Goal: Information Seeking & Learning: Learn about a topic

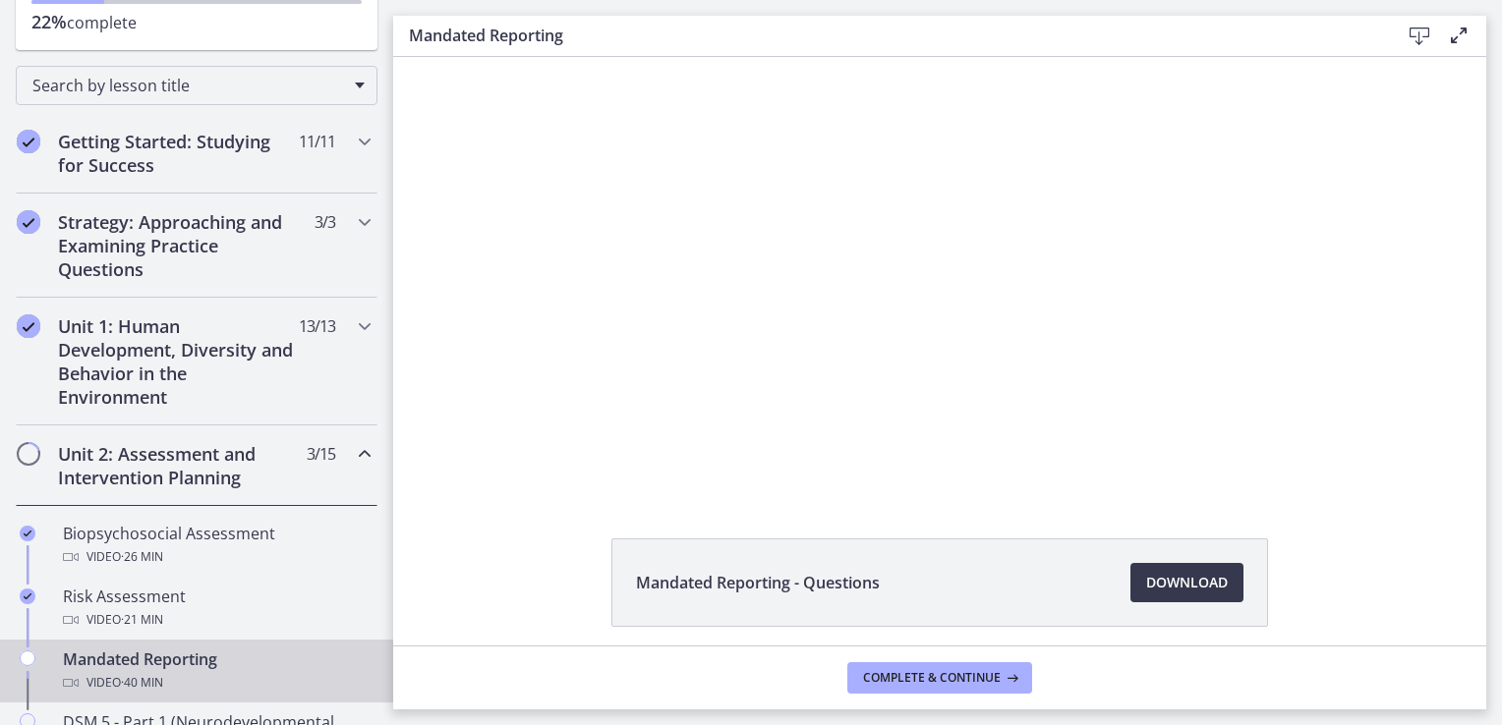
click at [472, 511] on div "Mandated Reporting - Questions Download Opens in a new window" at bounding box center [939, 351] width 1093 height 589
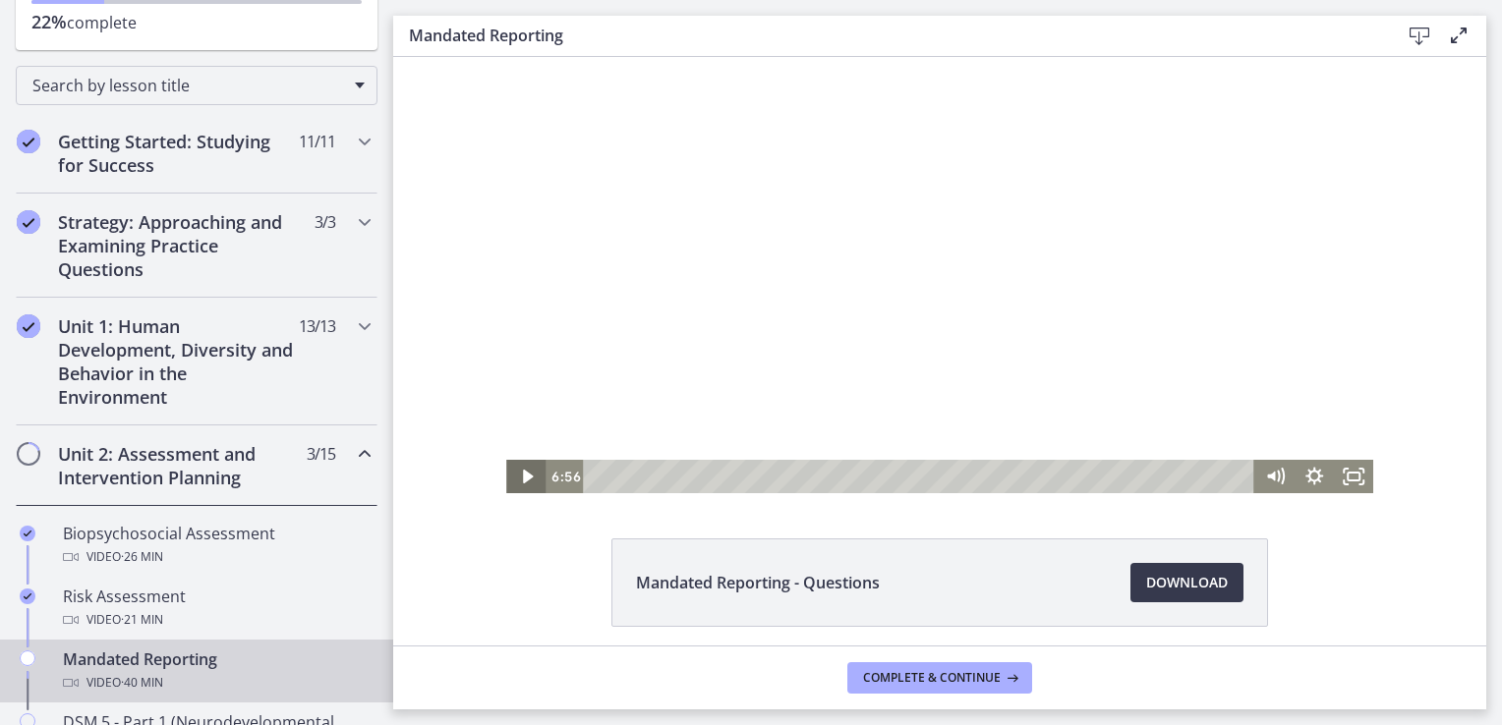
click at [513, 468] on icon "Play Video" at bounding box center [526, 476] width 39 height 33
click at [1354, 469] on icon "Fullscreen" at bounding box center [1353, 477] width 47 height 40
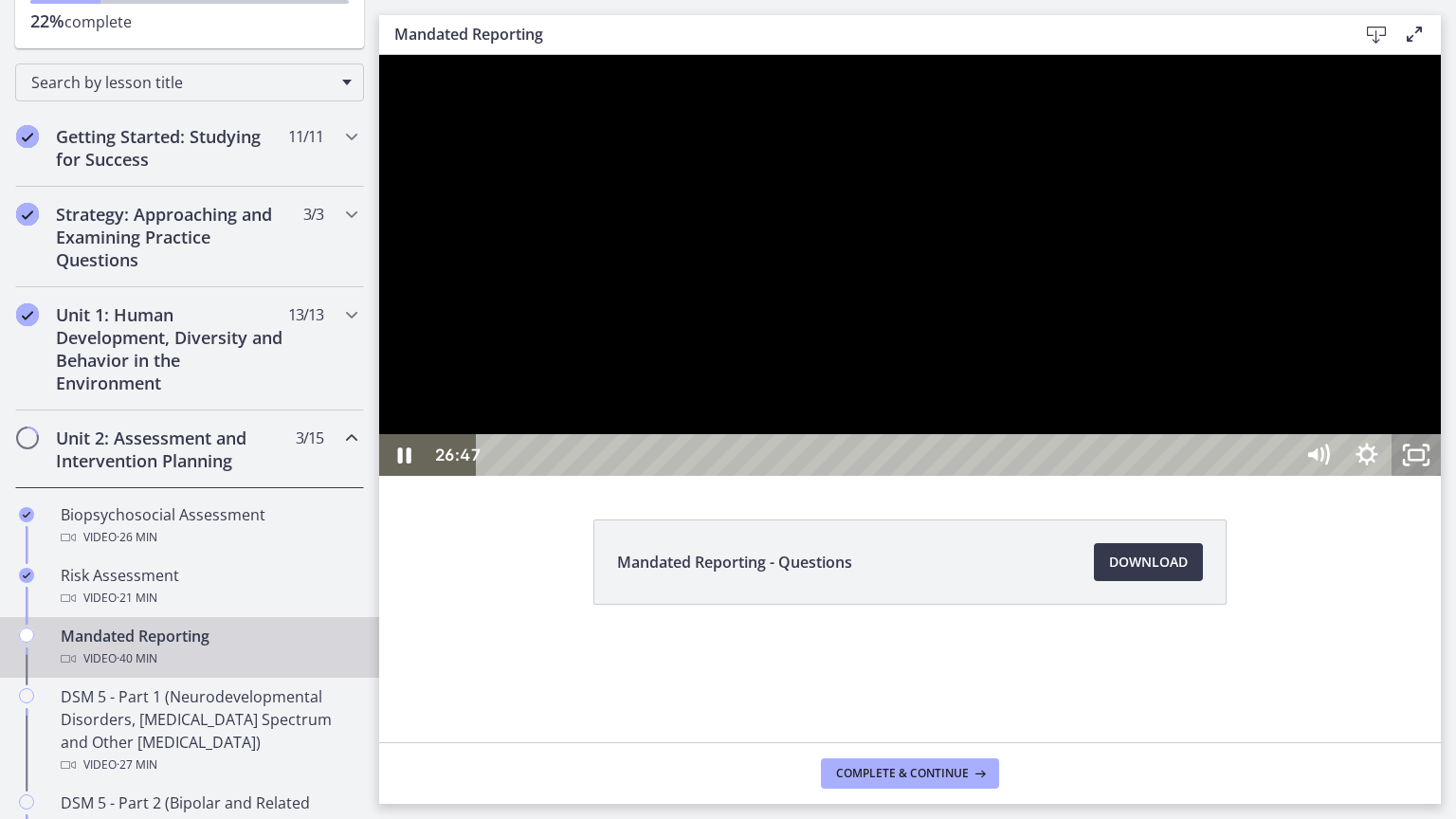
click at [1441, 476] on icon "Unfullscreen" at bounding box center [1416, 454] width 49 height 41
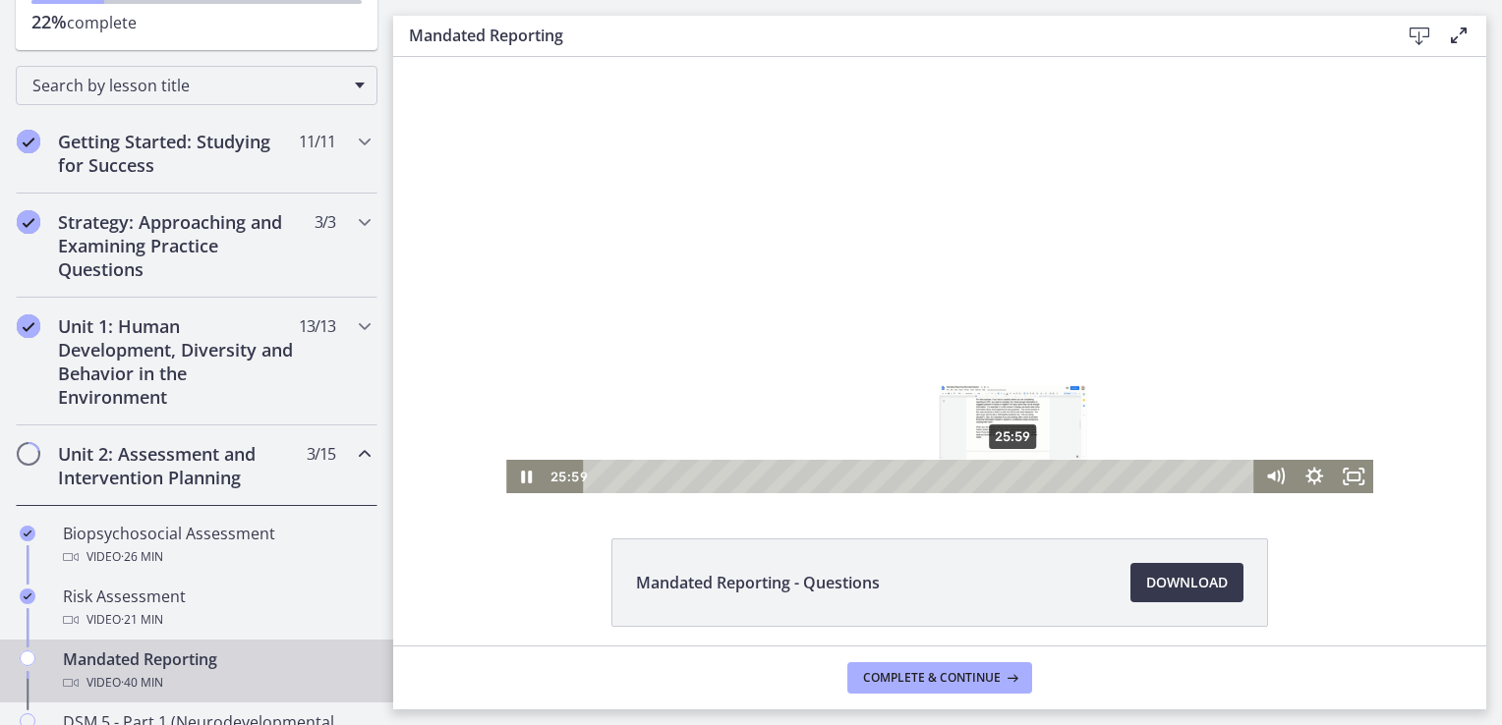
click at [1007, 480] on div "25:59" at bounding box center [922, 476] width 648 height 33
click at [1349, 477] on icon "Fullscreen" at bounding box center [1353, 476] width 39 height 33
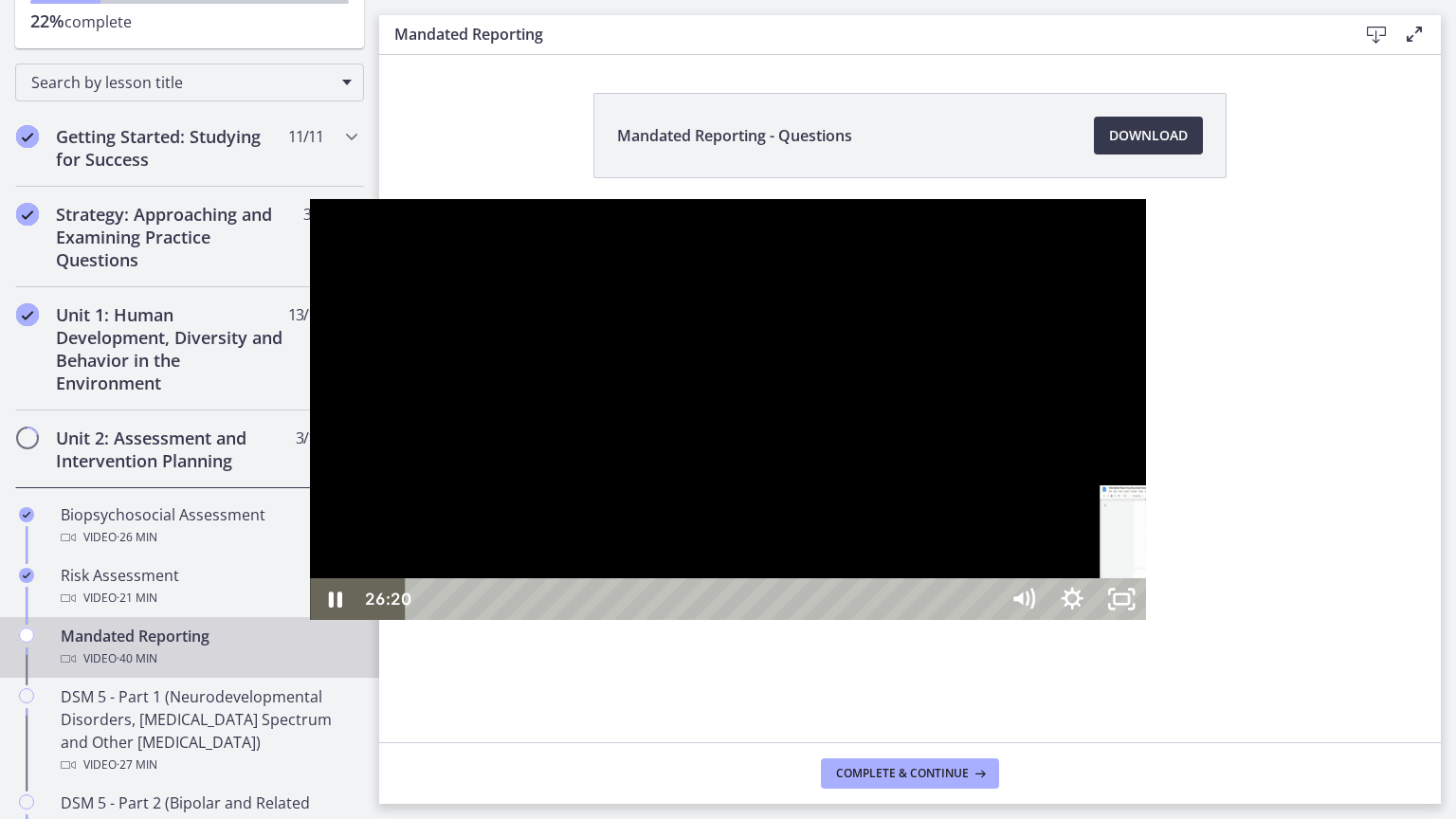
drag, startPoint x: 874, startPoint y: 793, endPoint x: 884, endPoint y: 792, distance: 10.0
click at [1185, 607] on div "Playbar" at bounding box center [1192, 599] width 14 height 14
click at [891, 620] on div "26:34" at bounding box center [704, 599] width 562 height 41
click at [903, 620] on div "26:57" at bounding box center [704, 599] width 562 height 41
click at [917, 620] on div "27:27" at bounding box center [704, 599] width 562 height 41
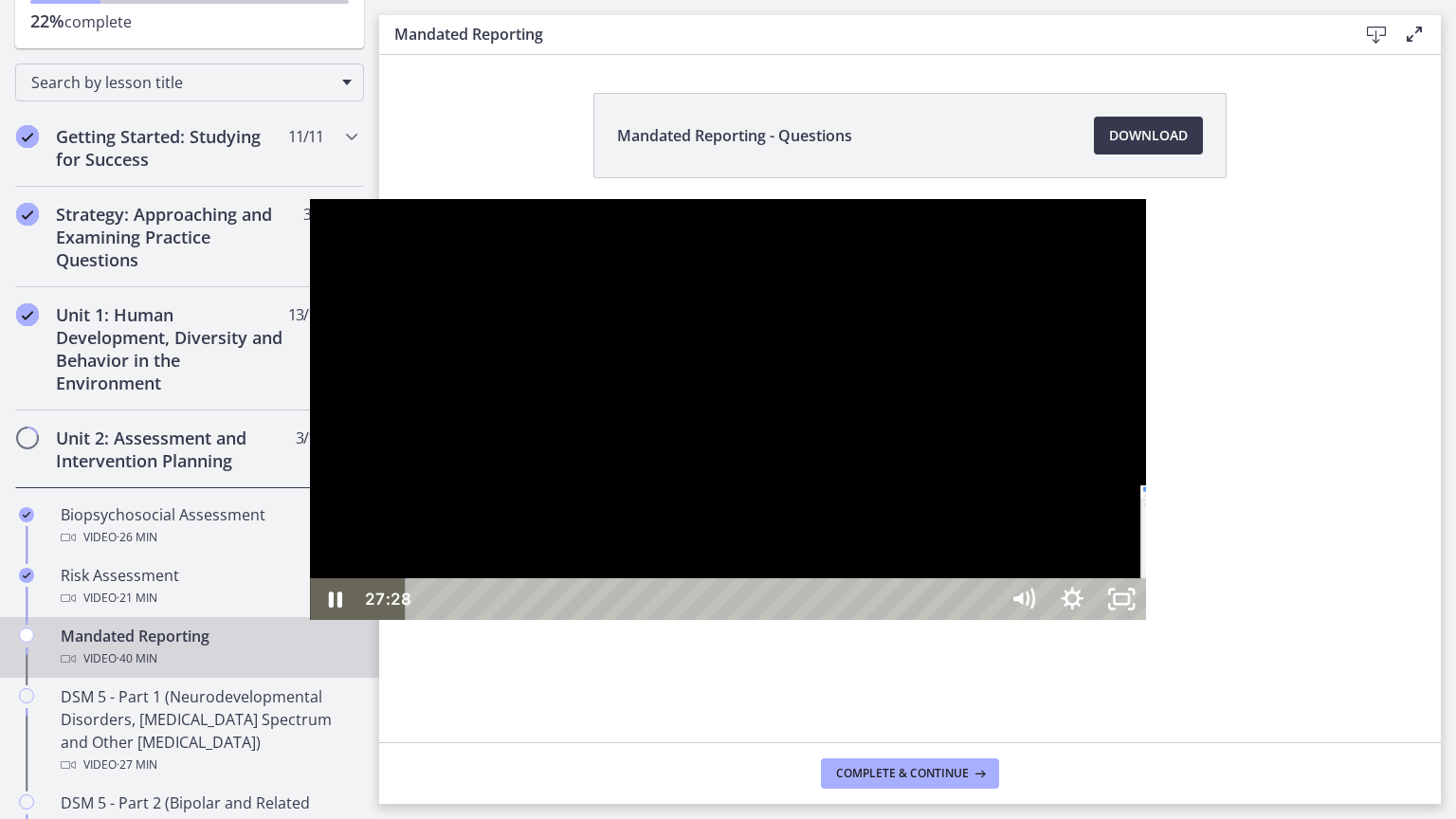
click at [926, 620] on div "27:46" at bounding box center [704, 599] width 562 height 41
click at [938, 620] on div "28:11" at bounding box center [704, 599] width 562 height 41
click at [951, 620] on div "28:35" at bounding box center [704, 599] width 562 height 41
click at [895, 620] on div "26:42" at bounding box center [704, 599] width 562 height 41
drag, startPoint x: 943, startPoint y: 798, endPoint x: 851, endPoint y: 799, distance: 92.0
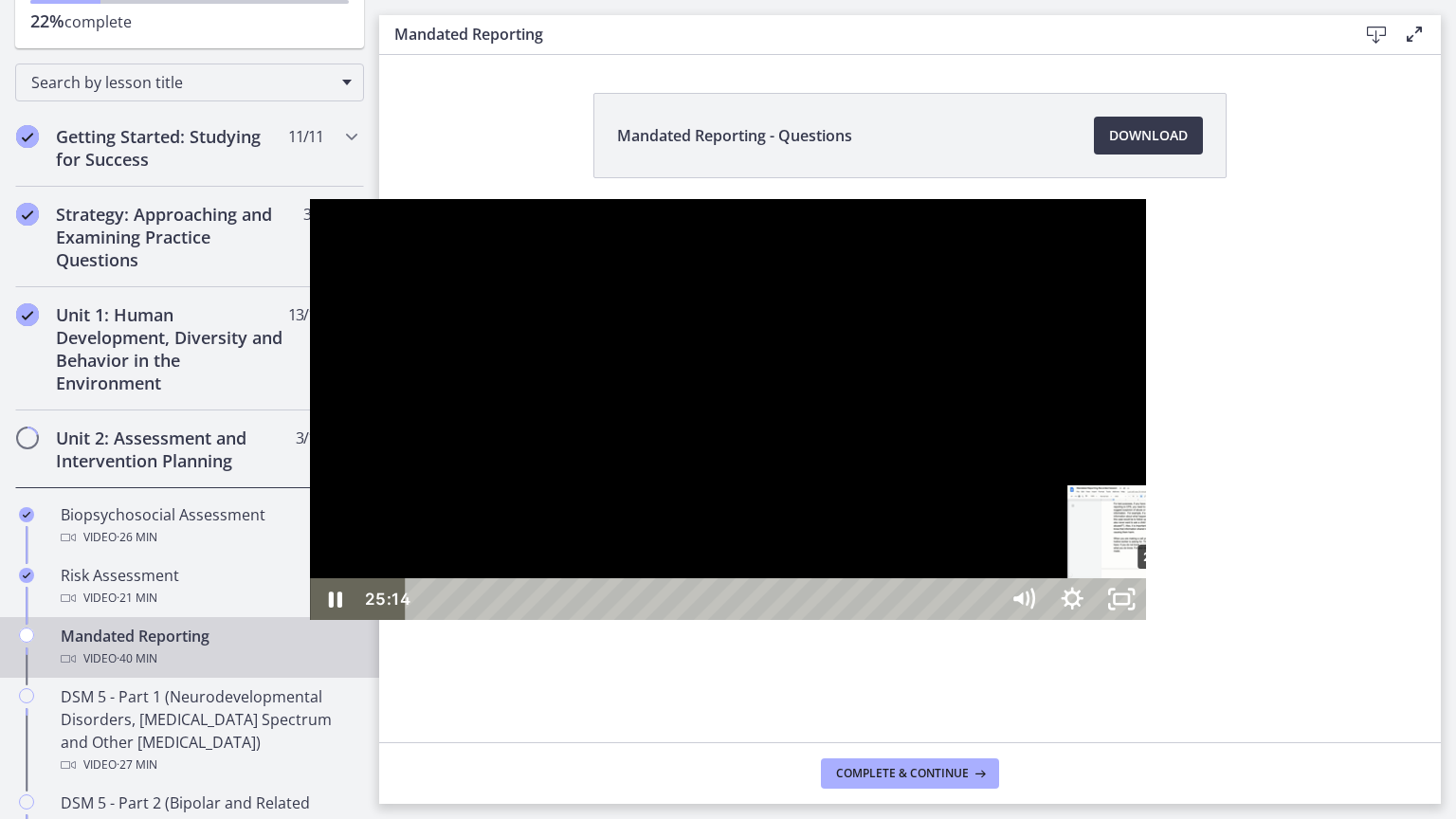
click at [1152, 607] on div "Playbar" at bounding box center [1159, 599] width 14 height 14
click at [835, 620] on div "24:39" at bounding box center [704, 599] width 562 height 41
click at [849, 620] on div "25:08" at bounding box center [704, 599] width 562 height 41
click at [1154, 607] on div "Playbar" at bounding box center [1161, 599] width 14 height 14
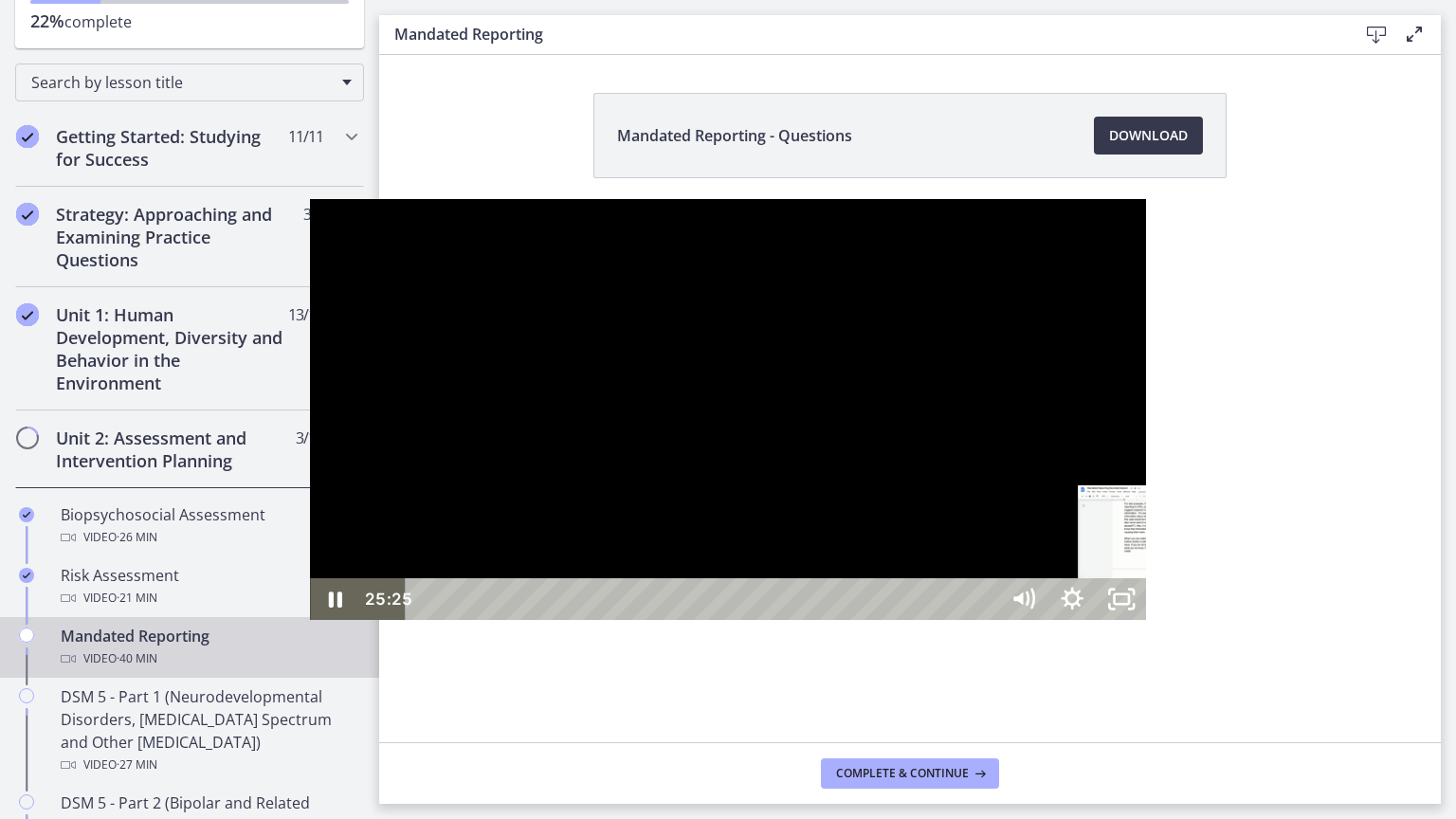
click at [863, 620] on div "25:36" at bounding box center [704, 599] width 562 height 41
click at [868, 620] on div "25:47" at bounding box center [704, 599] width 562 height 41
click at [1174, 607] on div "Playbar" at bounding box center [1181, 599] width 14 height 14
click at [1180, 607] on div "Playbar" at bounding box center [1187, 599] width 14 height 14
drag, startPoint x: 881, startPoint y: 797, endPoint x: 909, endPoint y: 794, distance: 28.2
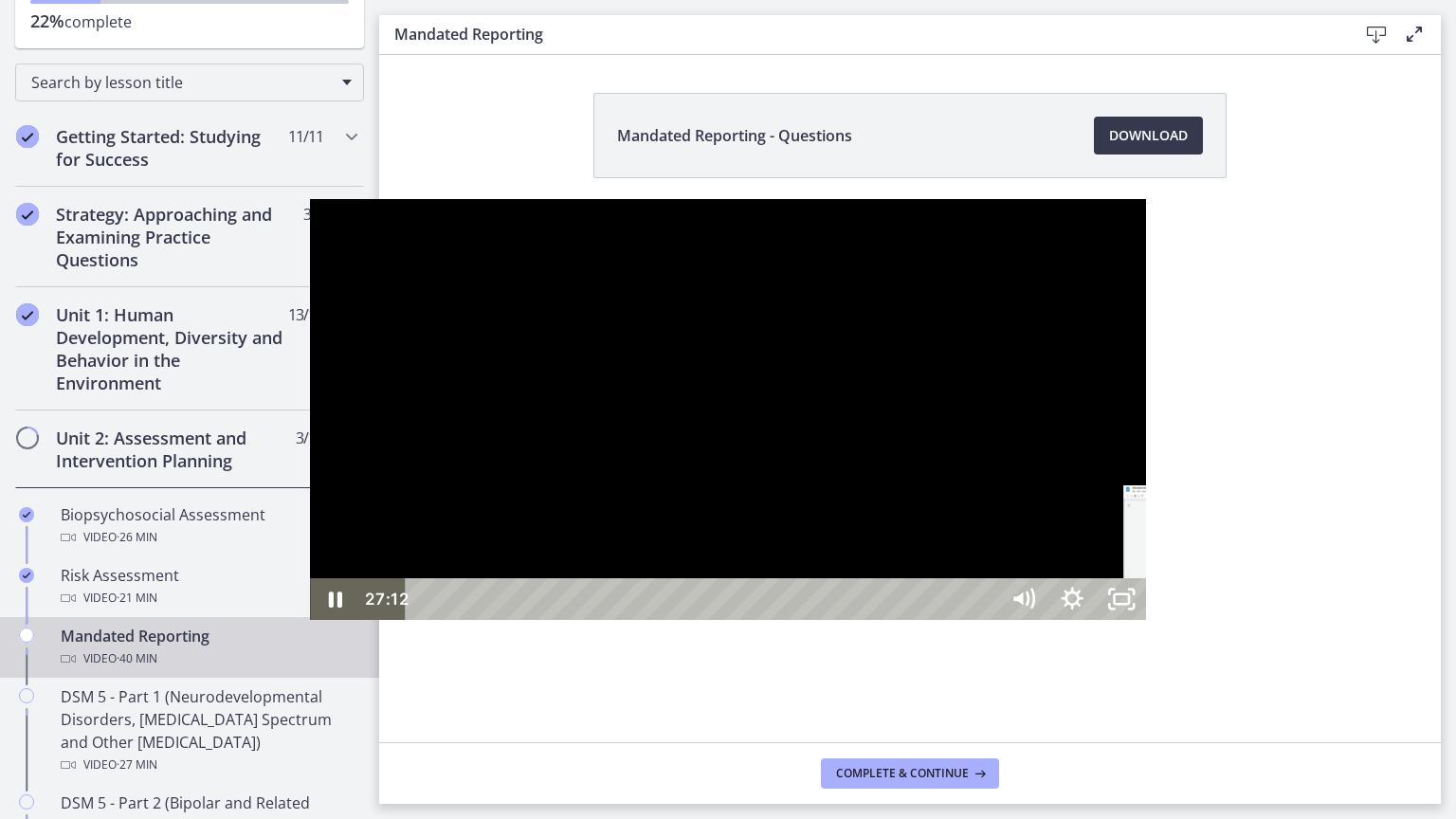
click at [1209, 607] on div "Playbar" at bounding box center [1216, 599] width 14 height 14
drag, startPoint x: 909, startPoint y: 794, endPoint x: 932, endPoint y: 793, distance: 23.0
click at [1233, 607] on div "Playbar" at bounding box center [1240, 599] width 14 height 14
click at [988, 620] on div at bounding box center [727, 409] width 836 height 421
click at [310, 620] on div at bounding box center [727, 409] width 836 height 421
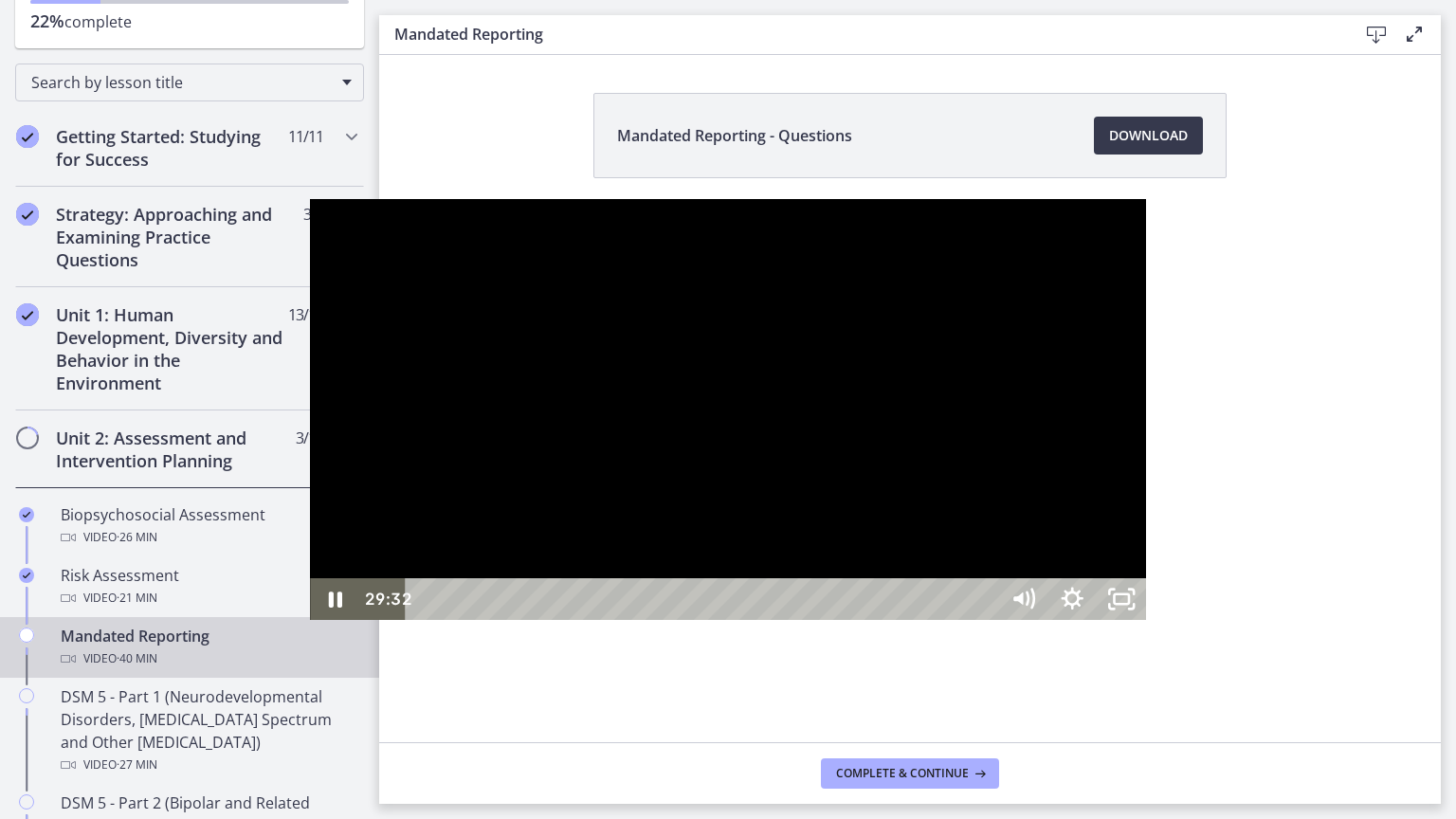
click at [310, 620] on div at bounding box center [727, 409] width 836 height 421
click at [330, 608] on icon "Play Video" at bounding box center [336, 599] width 13 height 17
drag, startPoint x: 980, startPoint y: 796, endPoint x: 1004, endPoint y: 797, distance: 24.0
click at [1305, 607] on div "Playbar" at bounding box center [1311, 599] width 14 height 14
click at [327, 610] on icon "Pause" at bounding box center [335, 600] width 16 height 19
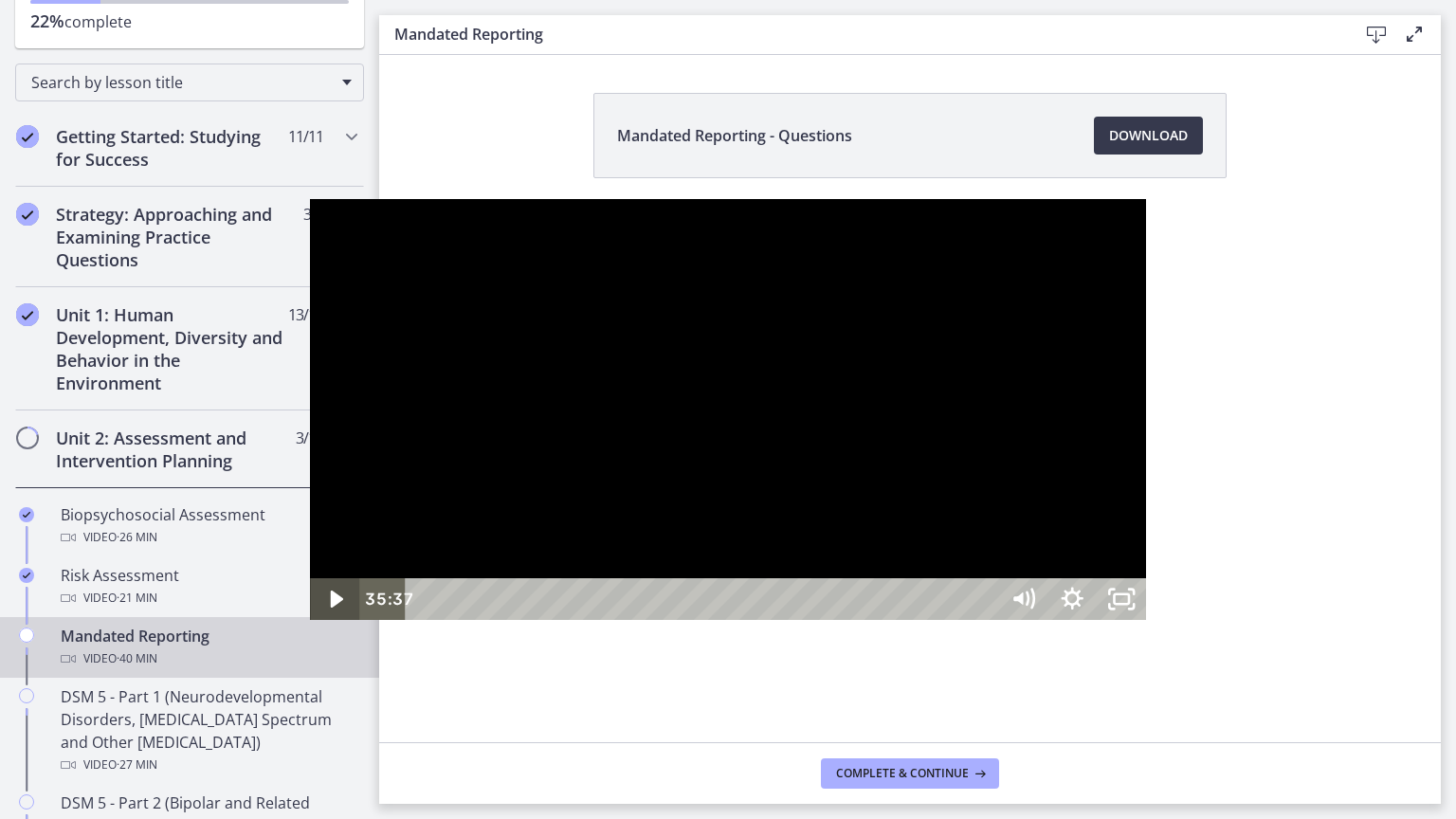
click at [330, 608] on icon "Play Video" at bounding box center [336, 599] width 13 height 17
click at [985, 620] on div "38:21" at bounding box center [704, 599] width 562 height 41
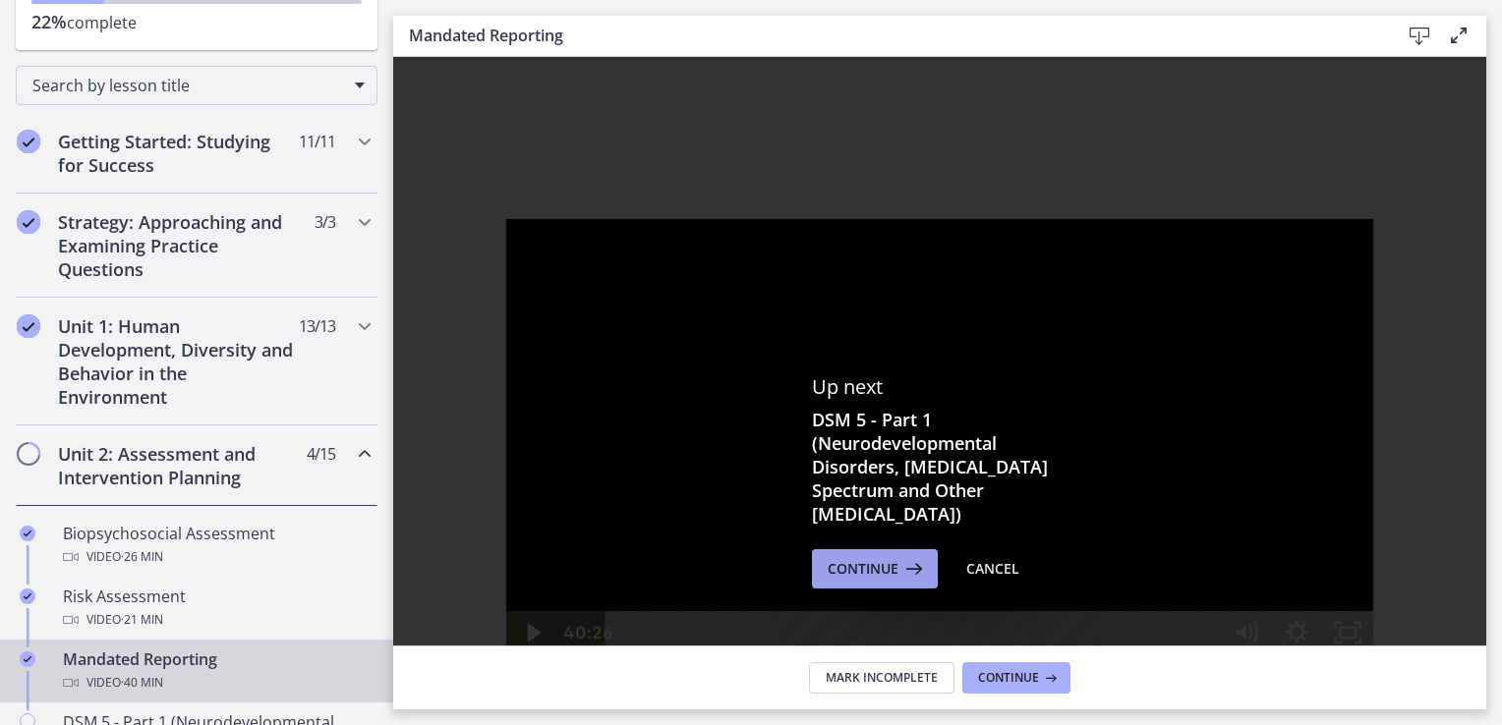
click at [885, 578] on span "Continue" at bounding box center [863, 569] width 71 height 24
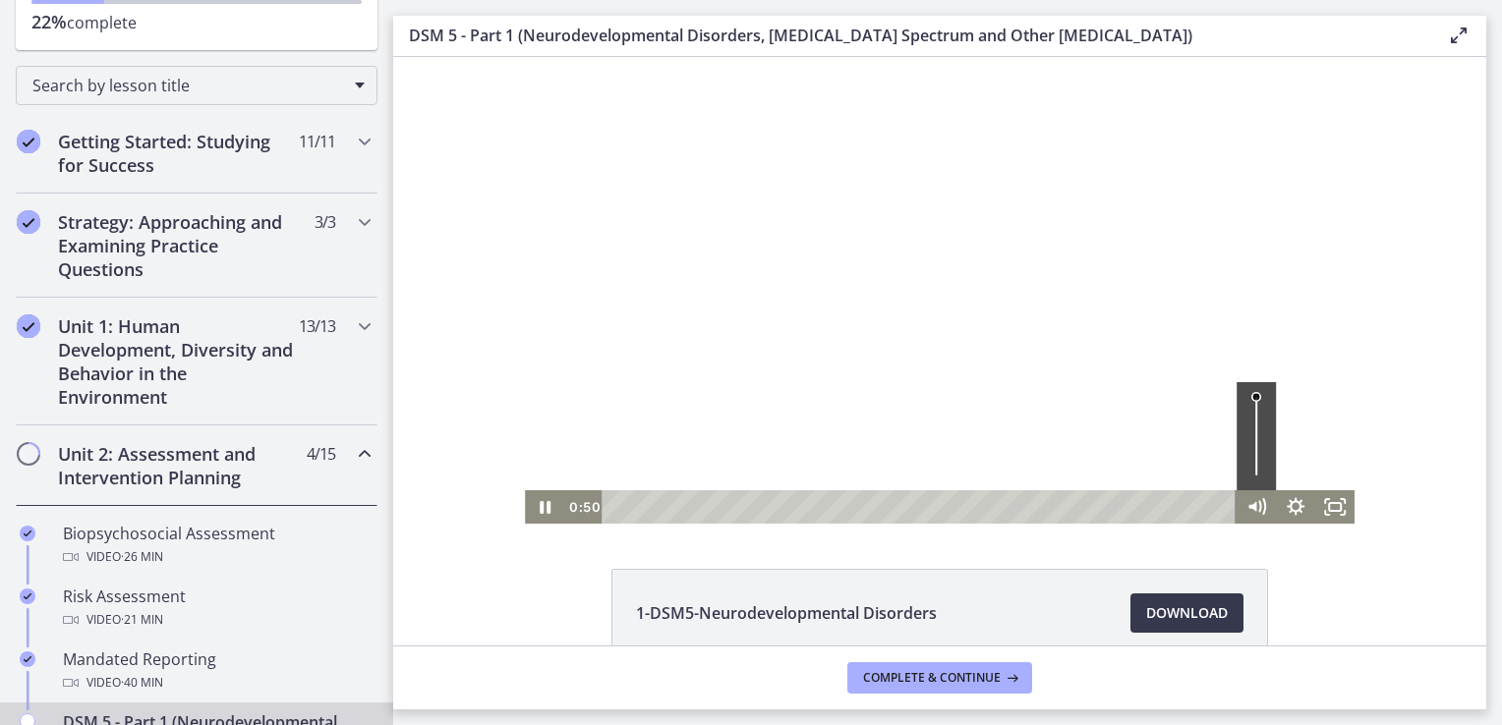
drag, startPoint x: 1252, startPoint y: 492, endPoint x: 1251, endPoint y: 476, distance: 15.8
click at [1251, 476] on div "Volume" at bounding box center [1256, 436] width 39 height 108
click at [1326, 507] on icon "Fullscreen" at bounding box center [1334, 508] width 47 height 40
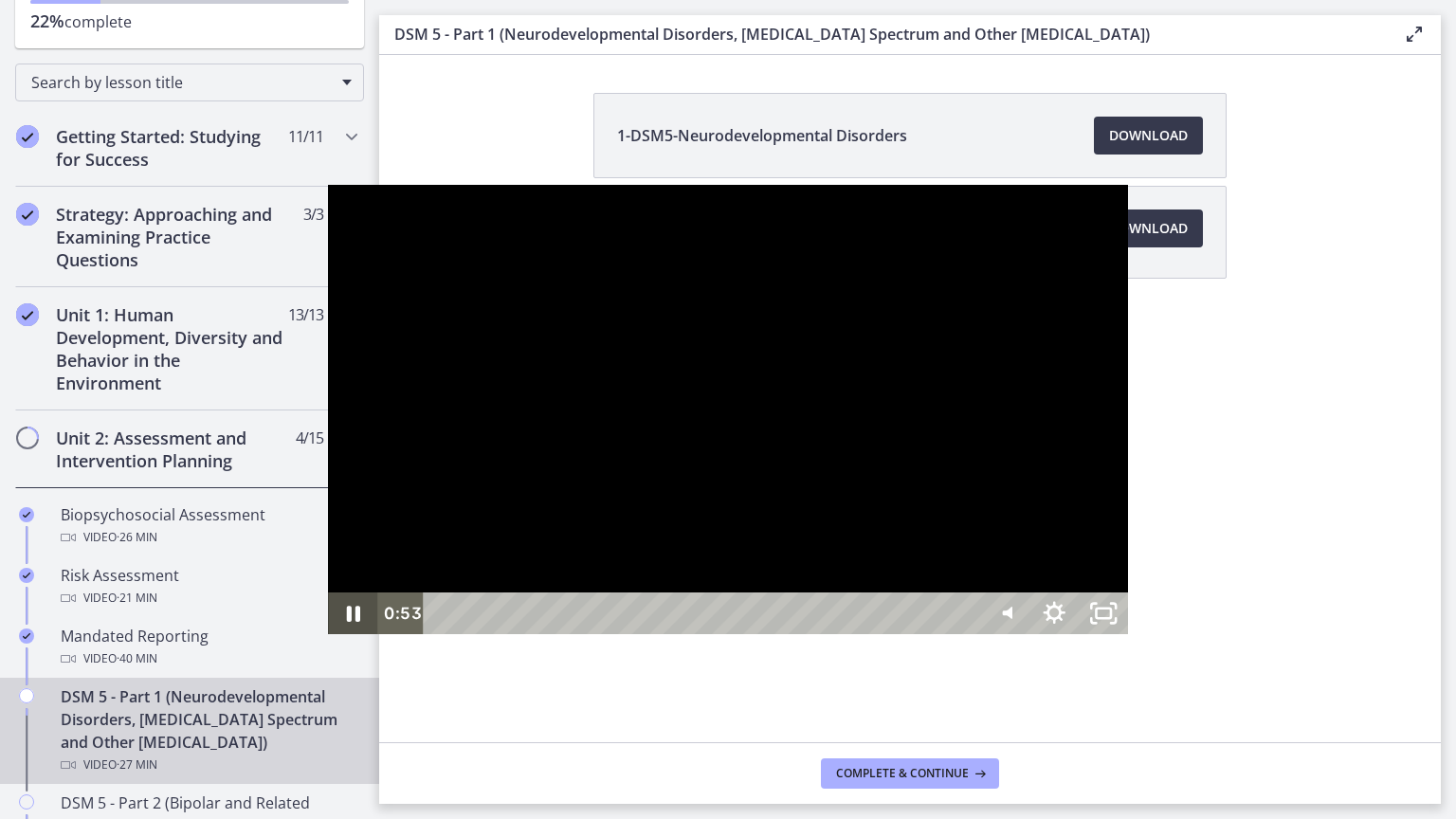
click at [346, 623] on icon "Pause" at bounding box center [353, 614] width 13 height 16
click at [348, 622] on icon "Play Video" at bounding box center [354, 614] width 13 height 17
click at [442, 635] on div "Playbar" at bounding box center [705, 613] width 526 height 41
drag, startPoint x: 1328, startPoint y: 760, endPoint x: 1323, endPoint y: 694, distance: 66.2
click at [1013, 517] on div "Volume" at bounding box center [1005, 508] width 17 height 17
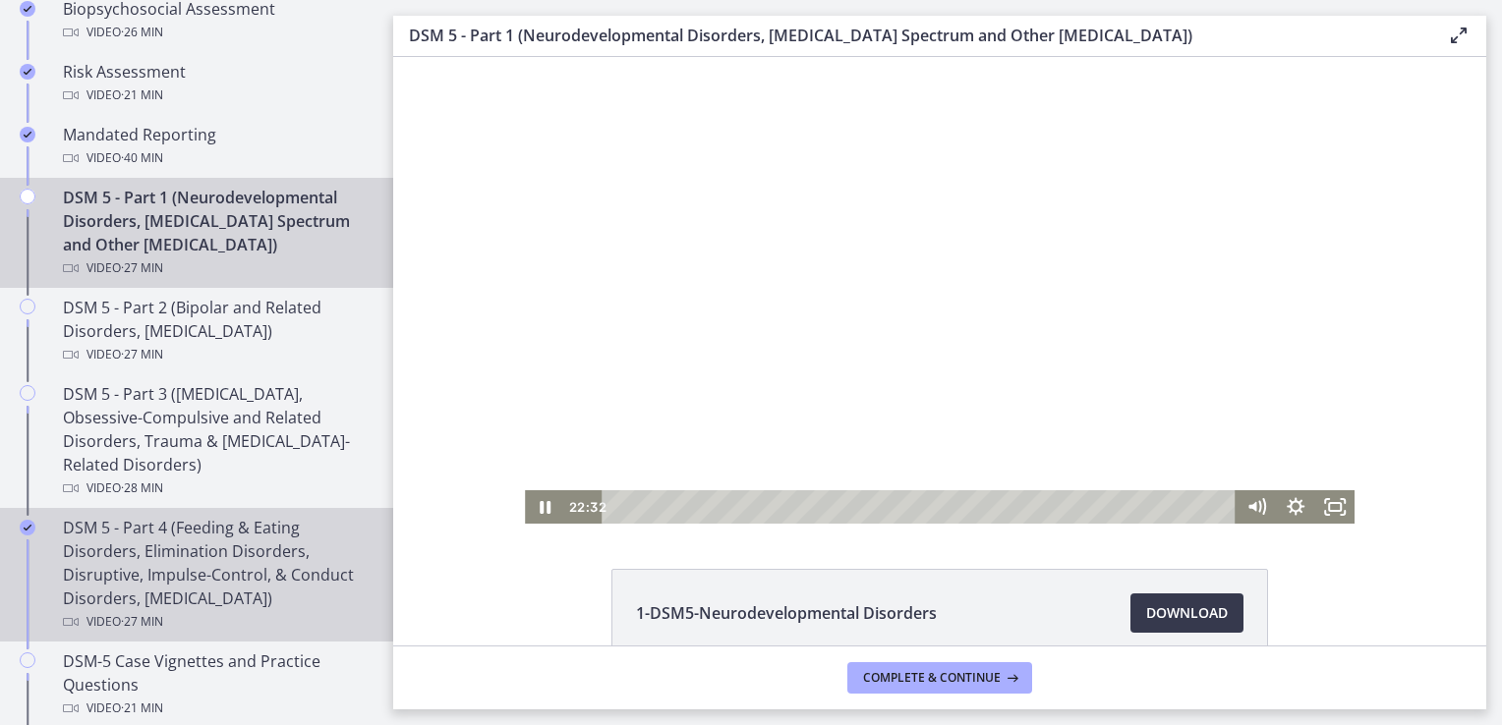
scroll to position [1048, 0]
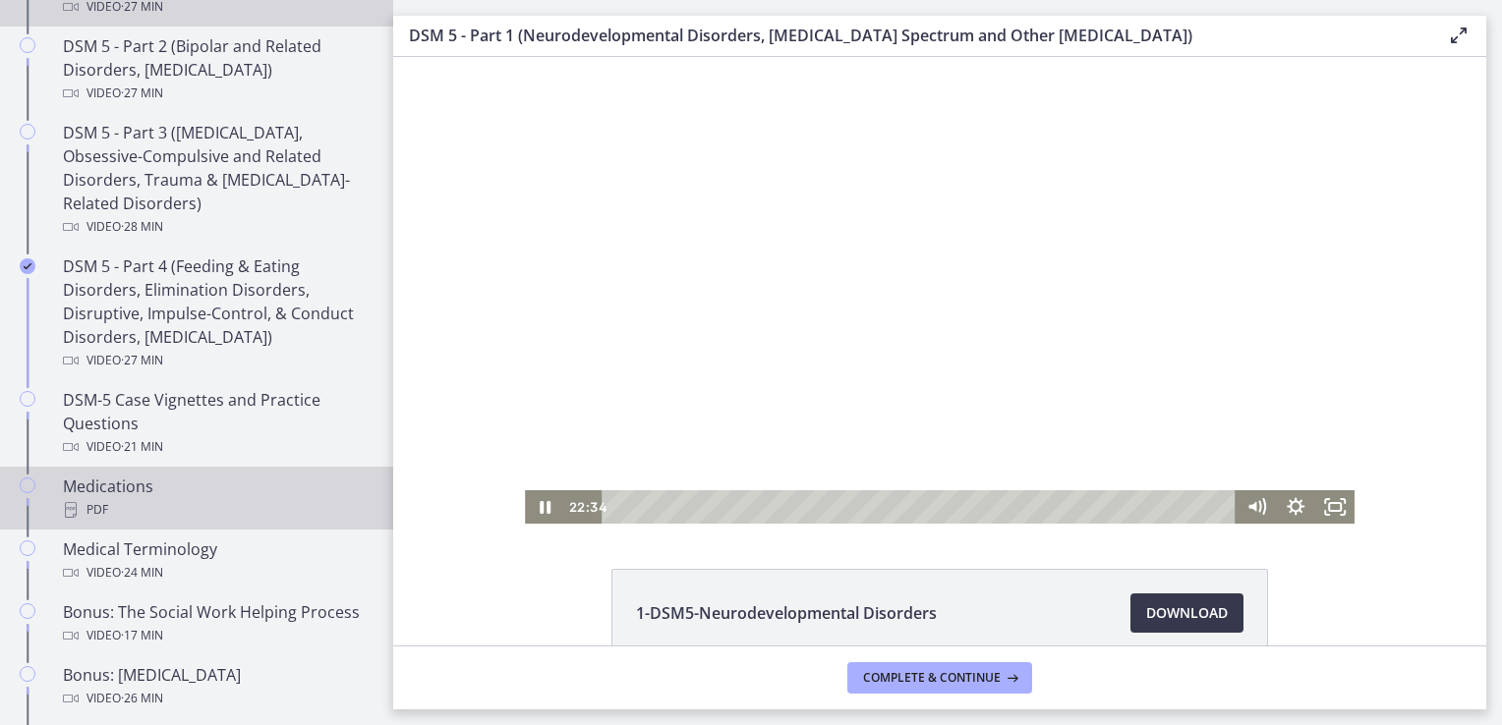
click at [126, 498] on div "PDF" at bounding box center [216, 510] width 307 height 24
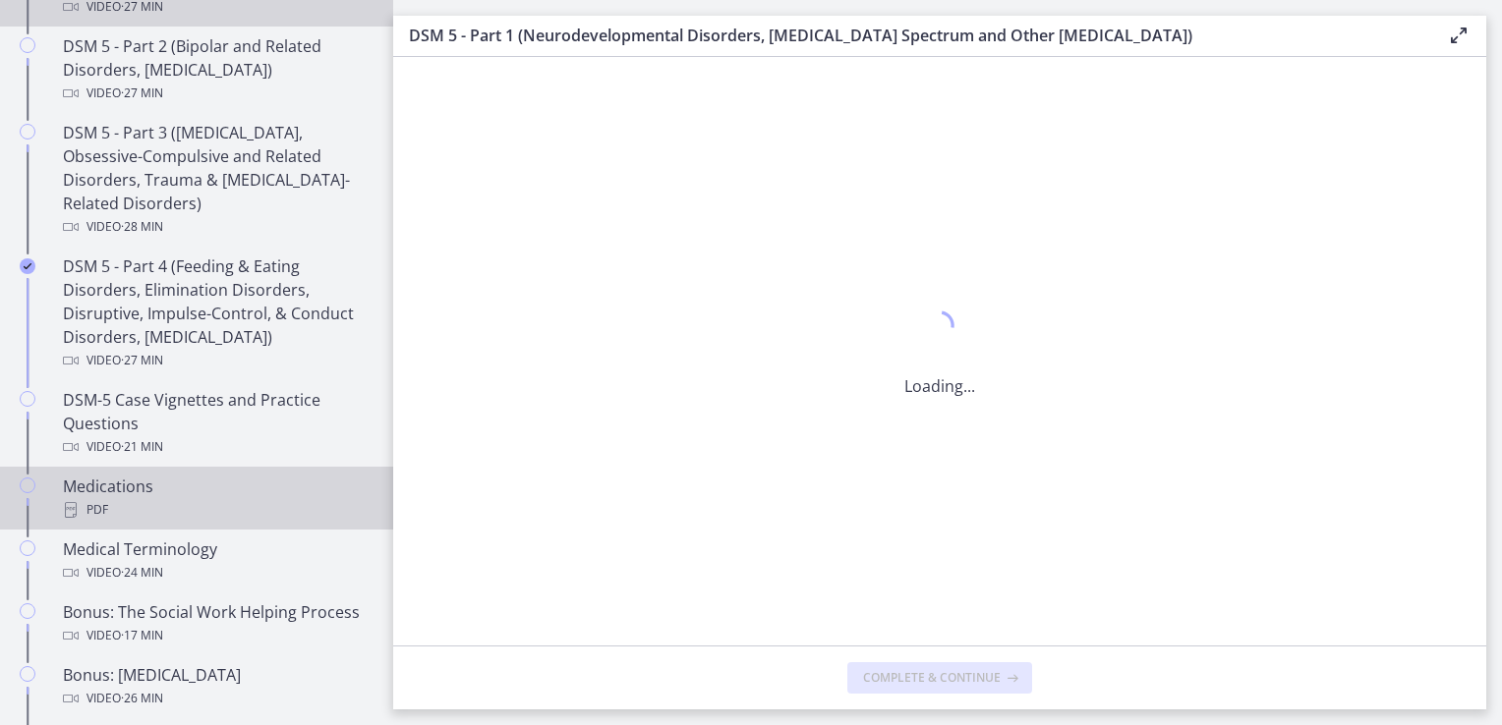
click at [126, 498] on div "PDF" at bounding box center [216, 510] width 307 height 24
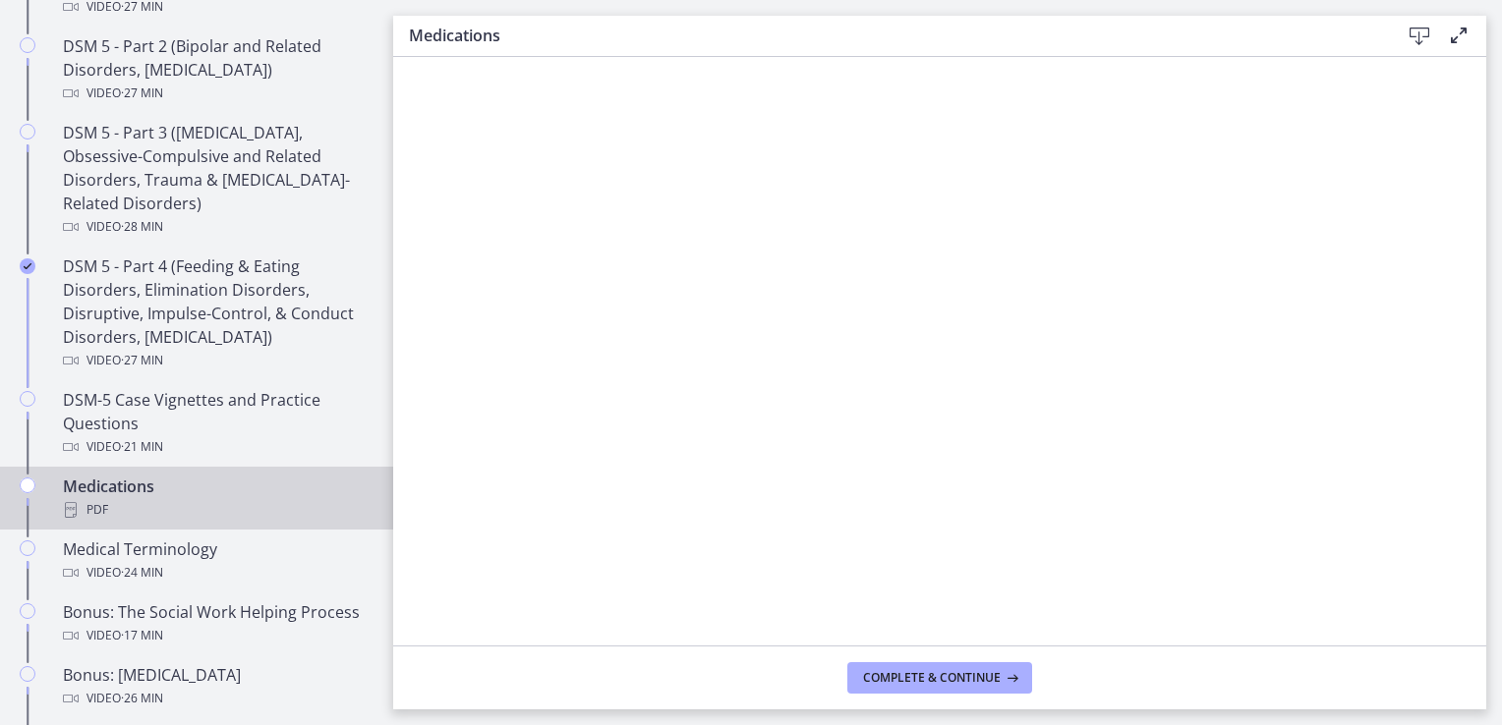
click at [252, 498] on div "PDF" at bounding box center [216, 510] width 307 height 24
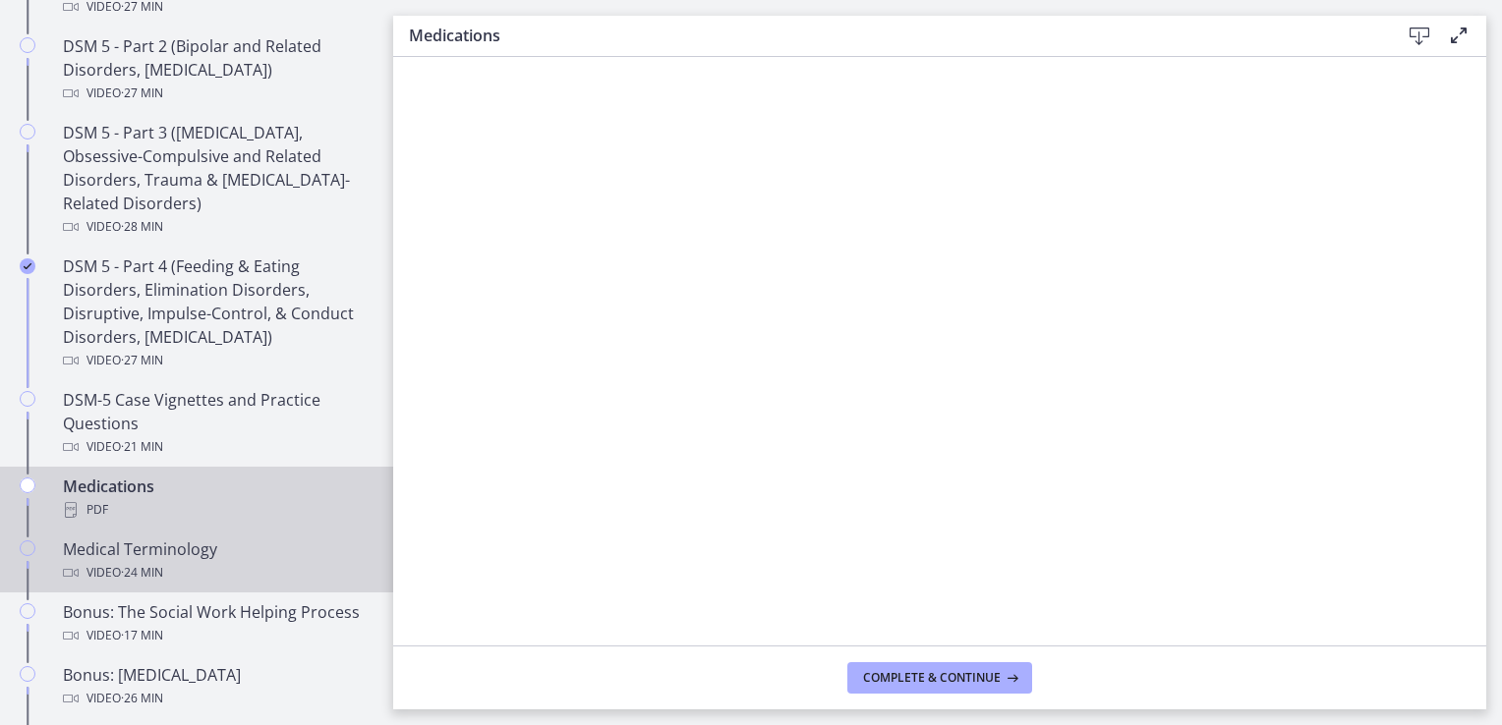
click at [170, 580] on div "Video · 24 min" at bounding box center [216, 573] width 307 height 24
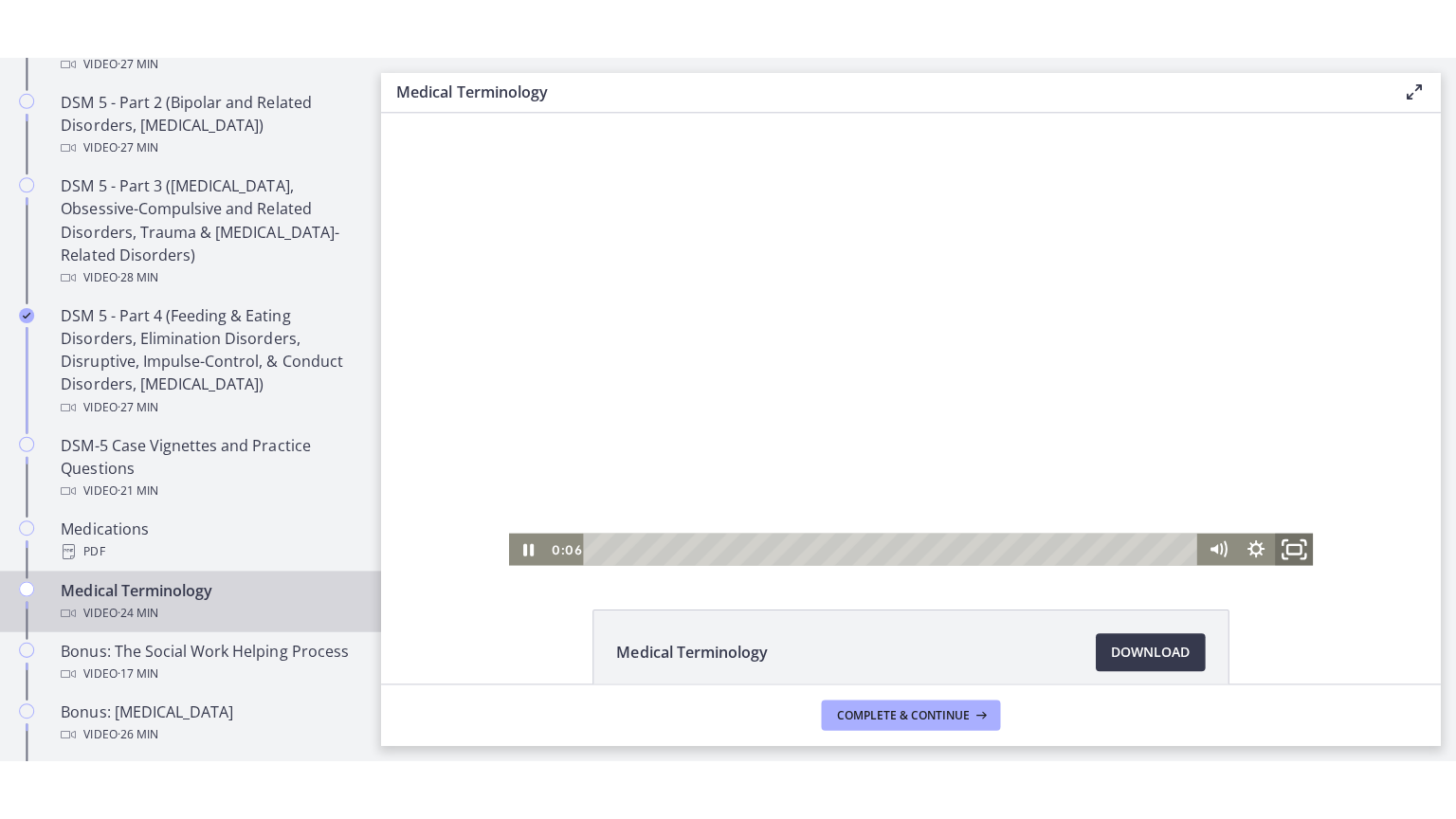
click at [1288, 551] on icon "Fullscreen" at bounding box center [1288, 548] width 45 height 39
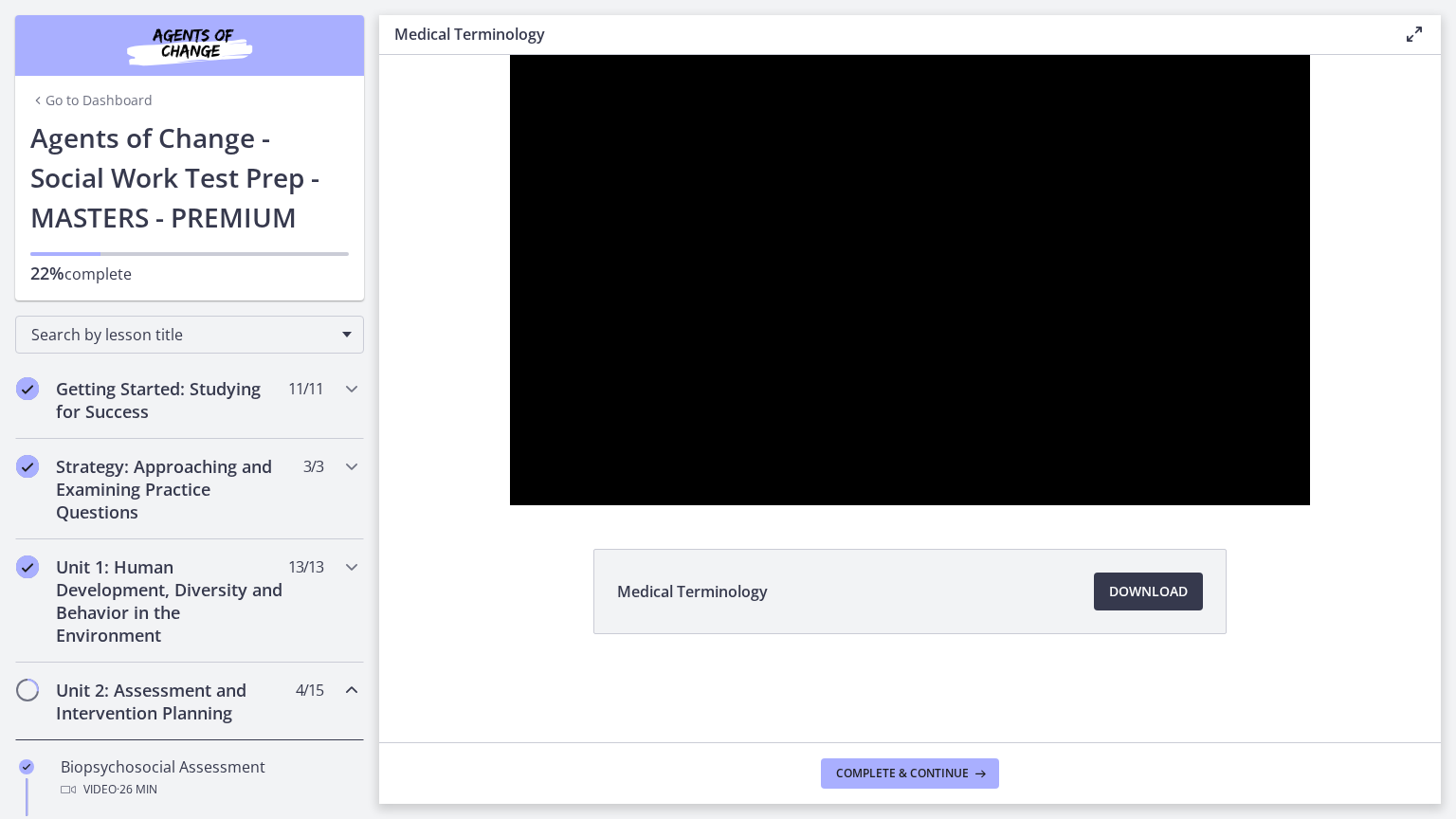
scroll to position [1011, 0]
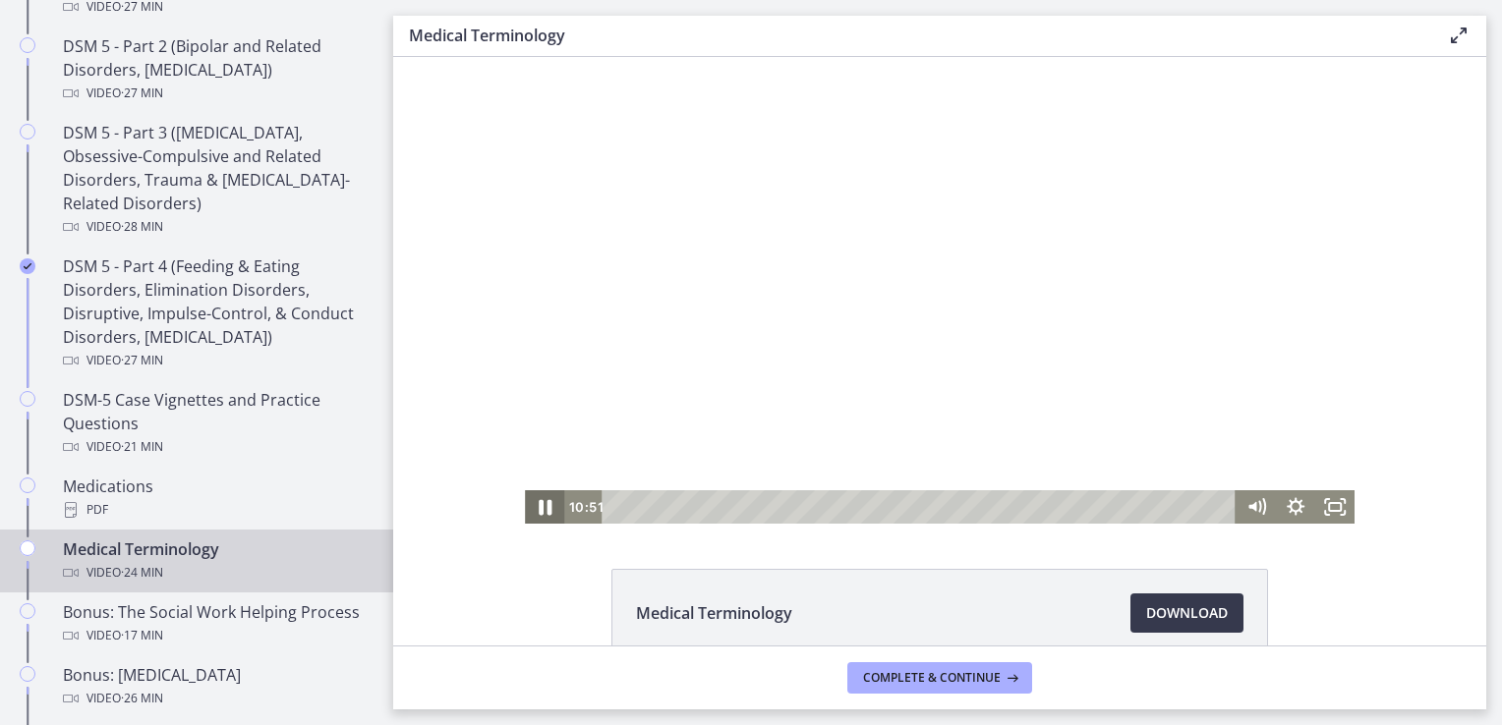
click at [547, 510] on icon "Pause" at bounding box center [544, 508] width 47 height 40
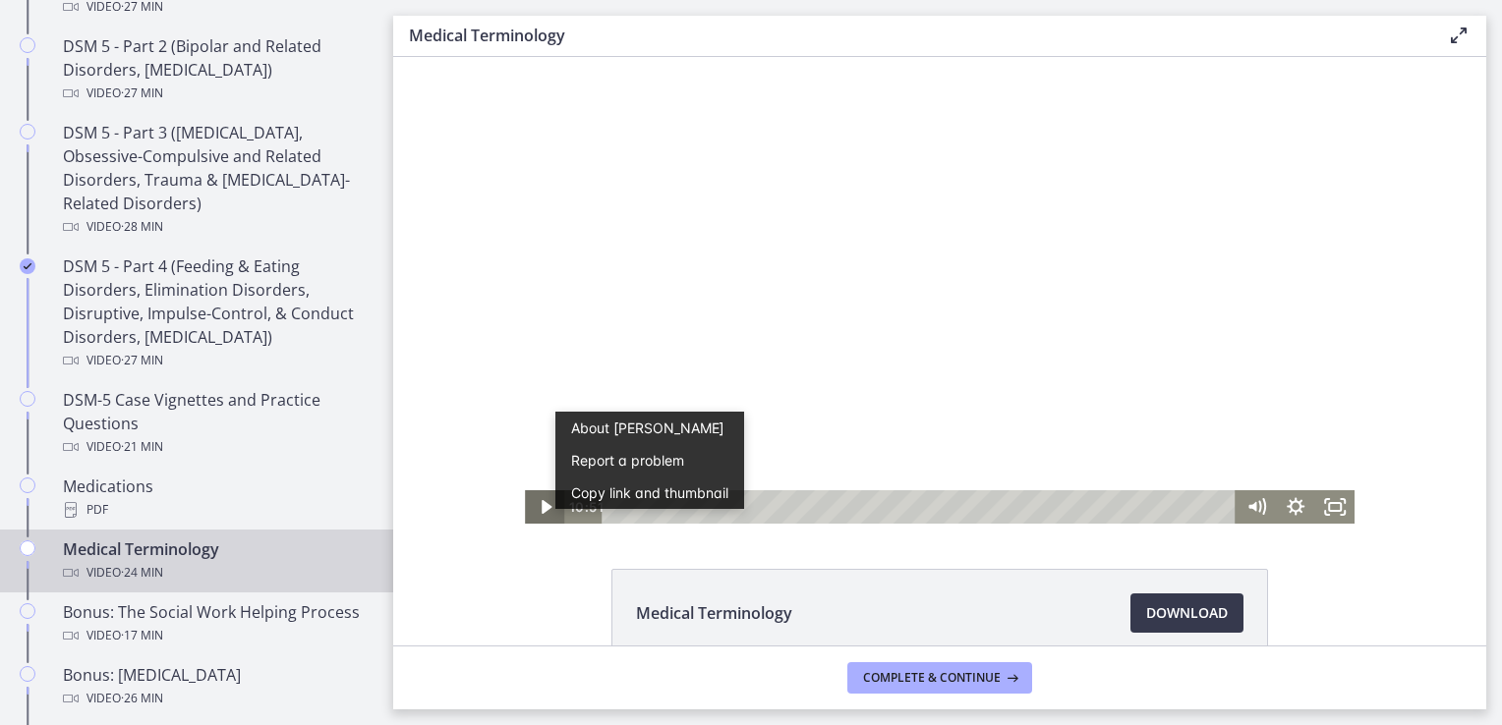
scroll to position [0, 0]
